Goal: Communication & Community: Answer question/provide support

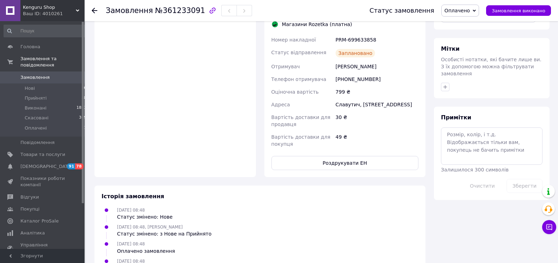
scroll to position [519, 0]
click at [547, 226] on icon at bounding box center [550, 228] width 6 height 6
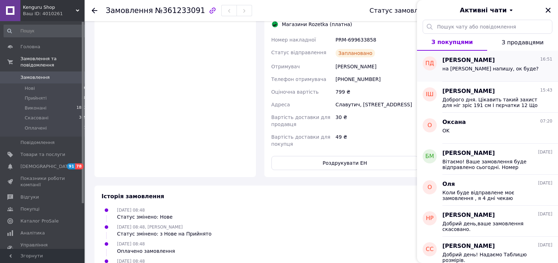
click at [466, 75] on div "на [PERSON_NAME] напишу, ок буде?" at bounding box center [491, 71] width 96 height 10
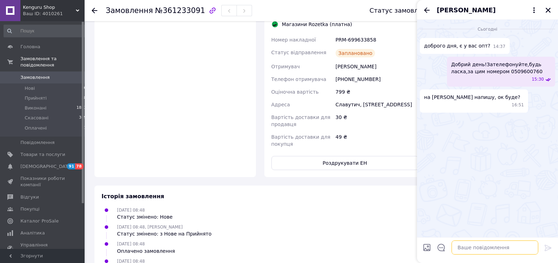
click at [464, 249] on textarea at bounding box center [495, 248] width 87 height 14
type textarea "Так,звісно"
click at [430, 14] on icon "Назад" at bounding box center [427, 10] width 8 height 8
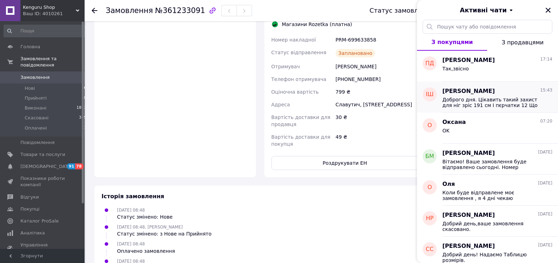
click at [463, 96] on div "Доброго дня. Цікавить такий захист для ніг зріс 191 см І пєрчатки 12 Що можете …" at bounding box center [498, 102] width 110 height 13
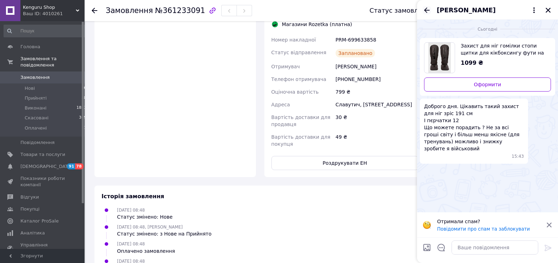
click at [425, 12] on icon "Назад" at bounding box center [427, 10] width 8 height 8
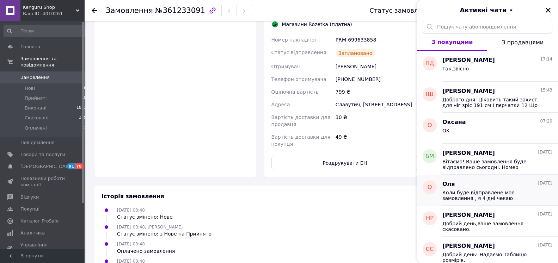
click at [486, 197] on span "Коли буде відправлене моє замовлення , я 4 дні чекаю" at bounding box center [493, 195] width 100 height 11
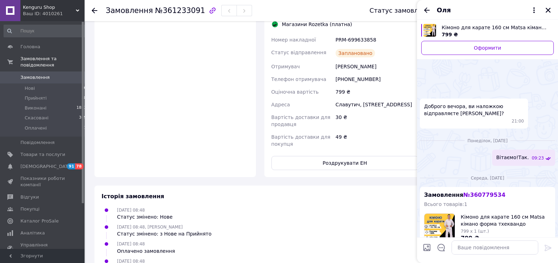
scroll to position [122, 0]
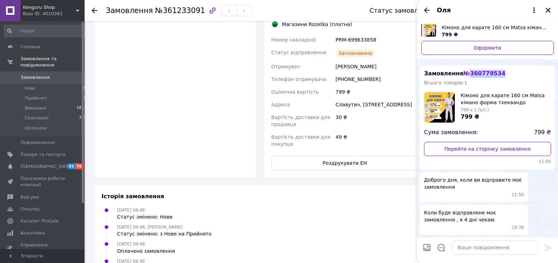
drag, startPoint x: 498, startPoint y: 73, endPoint x: 461, endPoint y: 74, distance: 36.7
click at [461, 74] on div "Замовлення № 360779534 Всього товарів: 1 Кімоно для карате 160 см Matsa кімано …" at bounding box center [487, 118] width 135 height 104
copy span "№ 360779534"
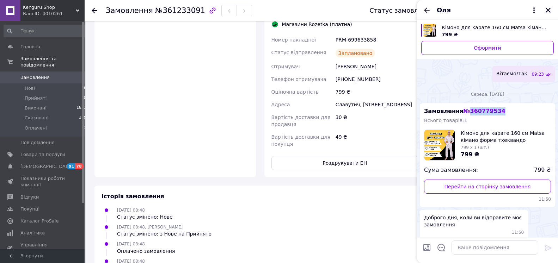
scroll to position [59, 0]
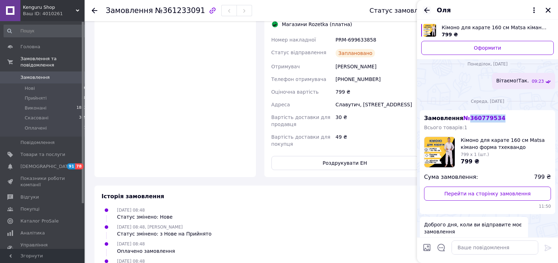
click at [430, 12] on icon "Назад" at bounding box center [427, 10] width 8 height 8
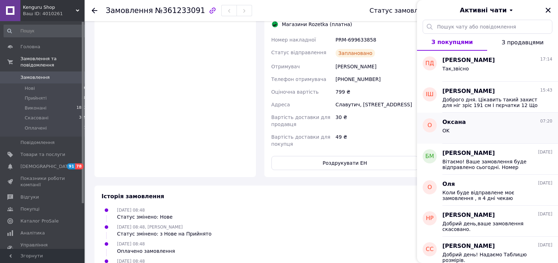
click at [464, 132] on div "OK" at bounding box center [498, 132] width 110 height 11
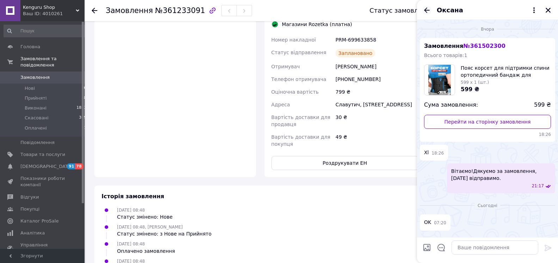
click at [425, 10] on icon "Назад" at bounding box center [427, 9] width 6 height 5
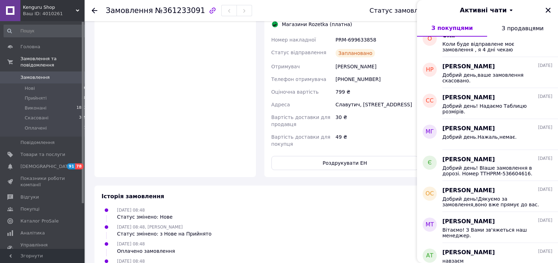
scroll to position [138, 0]
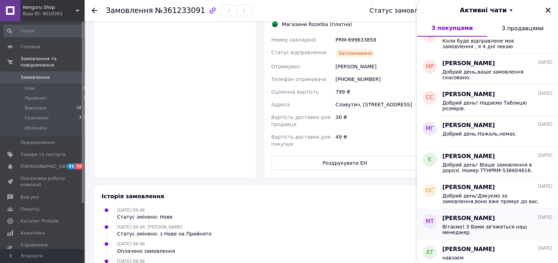
click at [492, 223] on div "Вітаємо! З Вами зв'яжеться наш менеджер." at bounding box center [498, 229] width 110 height 13
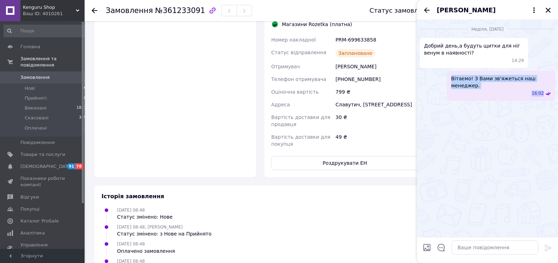
drag, startPoint x: 549, startPoint y: 80, endPoint x: 452, endPoint y: 79, distance: 96.7
click at [452, 79] on div "Вітаємо! З Вами зв'яжеться наш менеджер. 16:02" at bounding box center [501, 86] width 108 height 30
copy div "Вітаємо! З Вами зв'яжеться наш менеджер. 16:02"
click at [425, 10] on icon "Назад" at bounding box center [427, 9] width 6 height 5
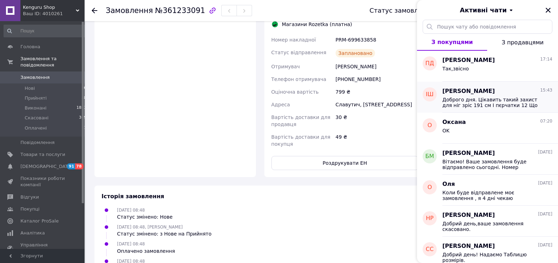
click at [499, 101] on span "Доброго дня. Цікавить такий захист для ніг зріс 191 см І пєрчатки 12 Що можете …" at bounding box center [493, 102] width 100 height 11
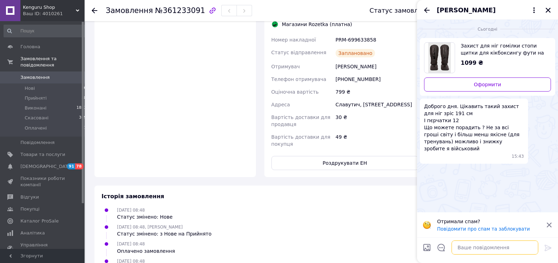
paste textarea "Вітаємо! З Вами зв'яжеться наш менеджер. 16:02"
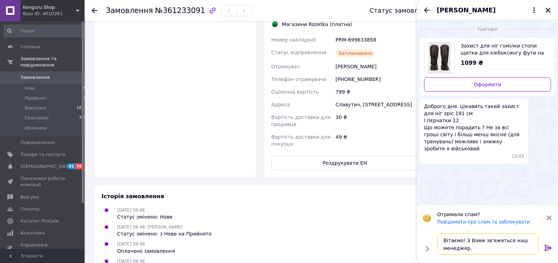
scroll to position [13, 0]
drag, startPoint x: 469, startPoint y: 246, endPoint x: 462, endPoint y: 245, distance: 7.4
click at [462, 245] on textarea "Вітаємо! З Вами зв'яжеться наш менеджер. 16:02" at bounding box center [488, 244] width 101 height 21
drag, startPoint x: 462, startPoint y: 245, endPoint x: 440, endPoint y: 245, distance: 21.9
click at [440, 245] on textarea "Вітаємо! З Вами зв'яжеться наш менеджер. 16:02" at bounding box center [488, 244] width 101 height 21
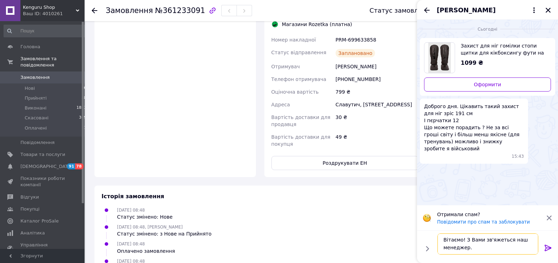
scroll to position [0, 0]
type textarea "Вітаємо! З Вами зв'яжеться наш менеджер."
click at [551, 247] on icon at bounding box center [548, 248] width 8 height 8
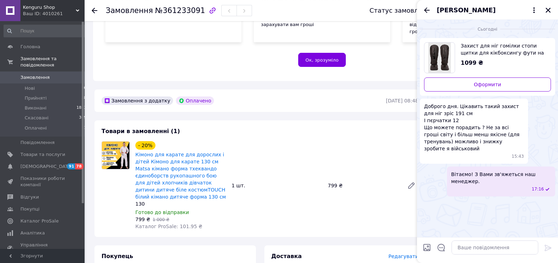
scroll to position [138, 0]
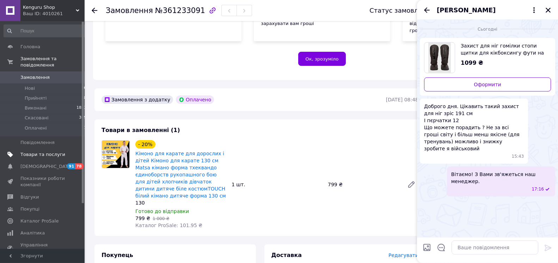
click at [41, 152] on span "Товари та послуги" at bounding box center [42, 155] width 45 height 6
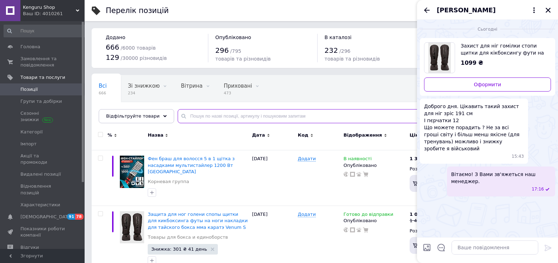
click at [209, 116] on input "text" at bounding box center [361, 116] width 366 height 14
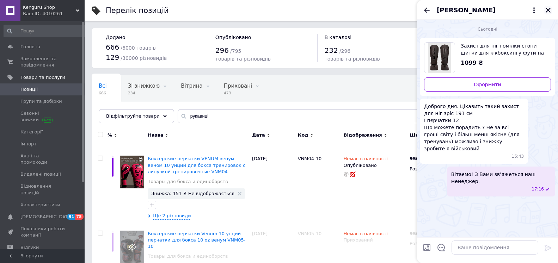
click at [547, 10] on icon "Закрити" at bounding box center [548, 10] width 6 height 6
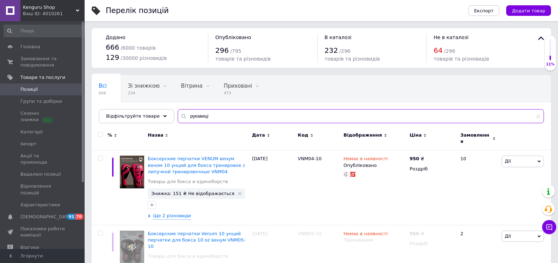
click at [252, 115] on input "рукавиці" at bounding box center [361, 116] width 366 height 14
type input "рукавиці 12"
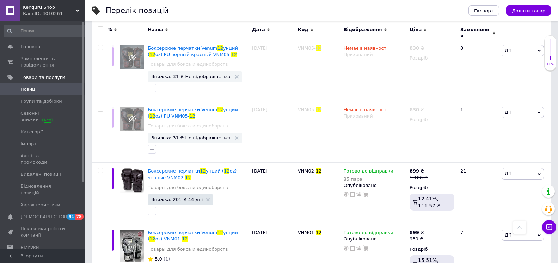
scroll to position [1072, 0]
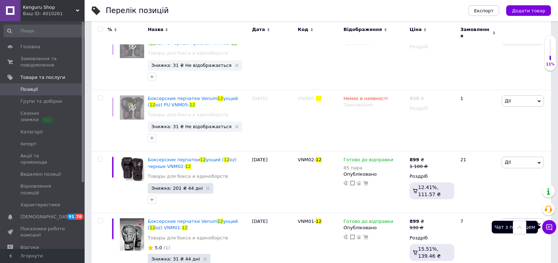
click at [552, 224] on icon at bounding box center [549, 227] width 7 height 7
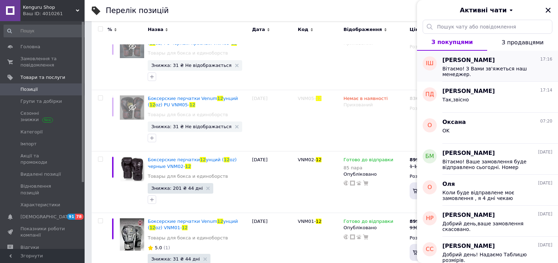
click at [483, 72] on span "Вітаємо! З Вами зв'яжеться наш менеджер." at bounding box center [493, 71] width 100 height 11
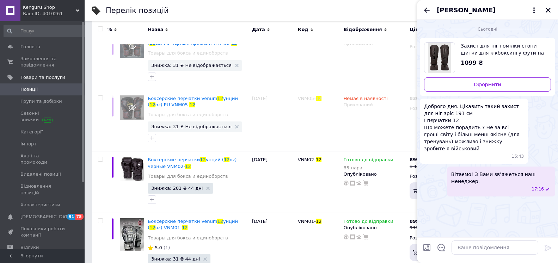
click at [465, 14] on span "[PERSON_NAME]" at bounding box center [466, 10] width 59 height 9
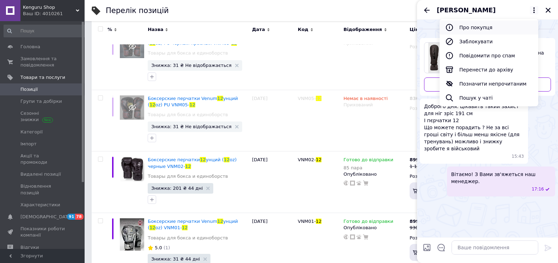
click at [474, 28] on button "Про покупця" at bounding box center [489, 27] width 99 height 14
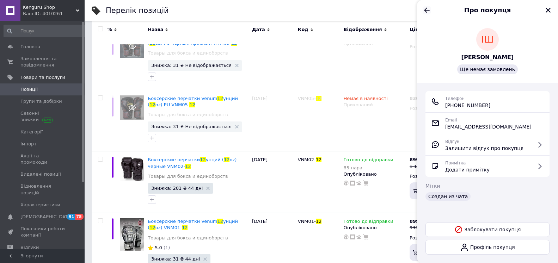
click at [426, 8] on icon "Назад" at bounding box center [427, 10] width 8 height 8
